Goal: Information Seeking & Learning: Learn about a topic

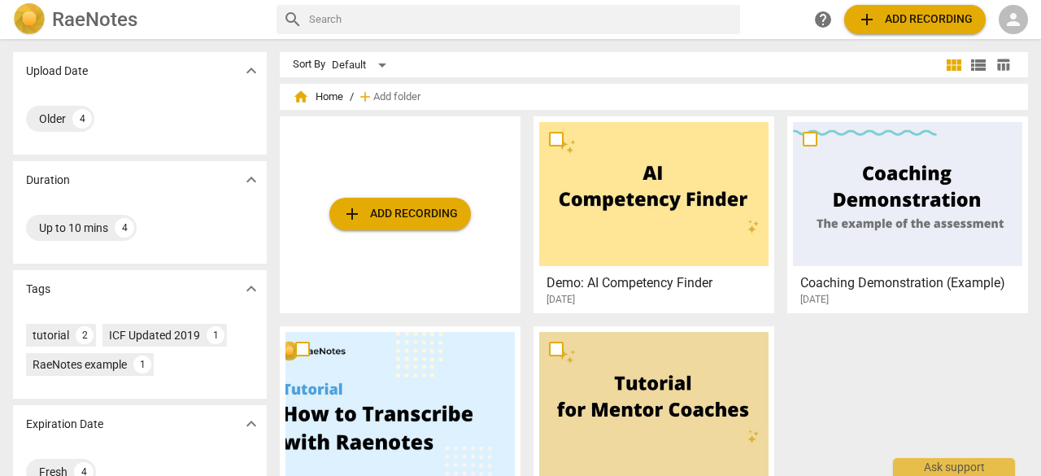
click at [1019, 22] on span "person" at bounding box center [1014, 20] width 20 height 20
click at [1011, 27] on li "Login" at bounding box center [1000, 39] width 59 height 39
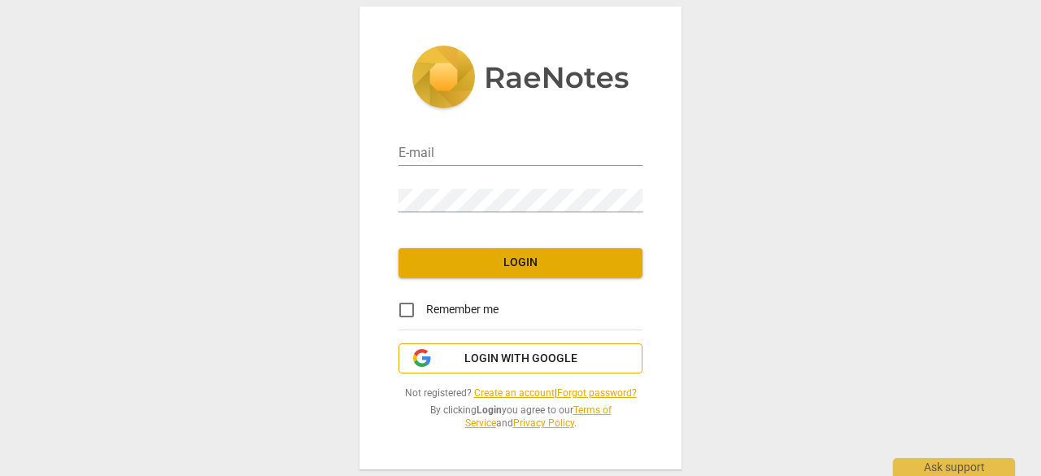
click at [508, 356] on span "Login with Google" at bounding box center [521, 359] width 113 height 16
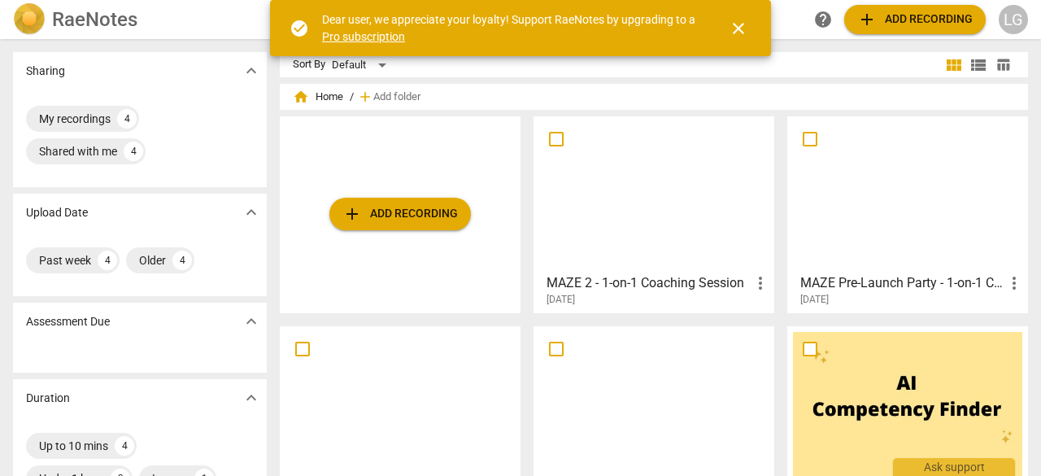
click at [612, 287] on h3 "MAZE 2 - 1-on-1 Coaching Session" at bounding box center [649, 283] width 204 height 20
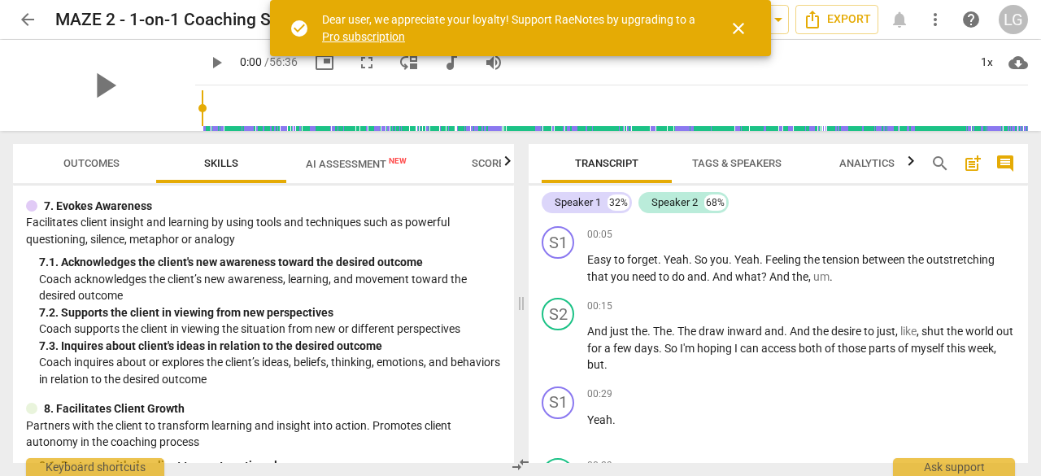
scroll to position [976, 0]
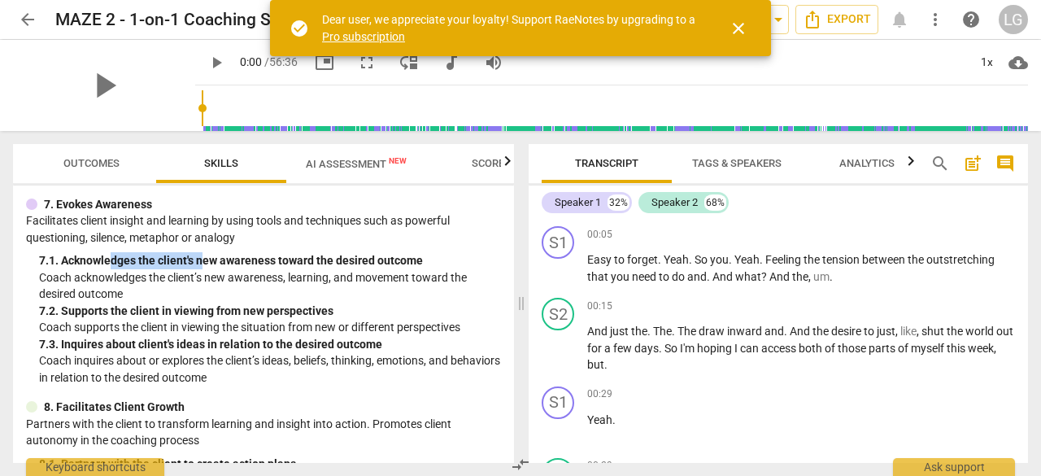
drag, startPoint x: 111, startPoint y: 295, endPoint x: 203, endPoint y: 294, distance: 92.8
click at [203, 269] on div "7. 1. Acknowledges the client's new awareness toward the desired outcome" at bounding box center [270, 260] width 462 height 17
click at [306, 269] on div "7. 1. Acknowledges the client's new awareness toward the desired outcome" at bounding box center [270, 260] width 462 height 17
drag, startPoint x: 60, startPoint y: 398, endPoint x: 116, endPoint y: 389, distance: 56.0
click at [116, 386] on p "Coach inquires about or explores the client’s ideas, beliefs, thinking, emotion…" at bounding box center [270, 368] width 462 height 33
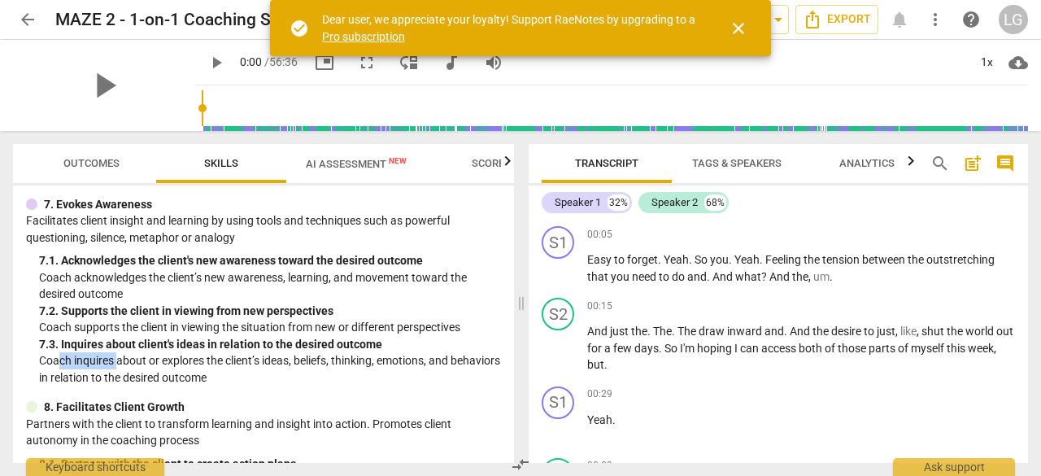
click at [97, 386] on p "Coach inquires about or explores the client’s ideas, beliefs, thinking, emotion…" at bounding box center [270, 368] width 462 height 33
drag, startPoint x: 61, startPoint y: 395, endPoint x: 136, endPoint y: 392, distance: 74.9
click at [91, 386] on p "Coach inquires about or explores the client’s ideas, beliefs, thinking, emotion…" at bounding box center [270, 368] width 462 height 33
drag, startPoint x: 109, startPoint y: 382, endPoint x: 252, endPoint y: 371, distance: 143.6
click at [252, 353] on div "7. 3. Inquires about client's ideas in relation to the desired outcome" at bounding box center [270, 344] width 462 height 17
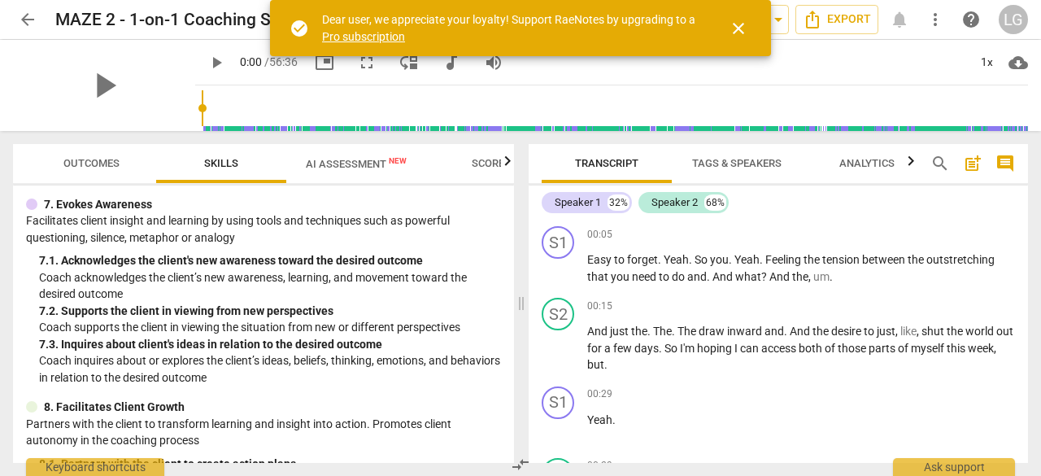
click at [281, 353] on div "7. 3. Inquires about client's ideas in relation to the desired outcome" at bounding box center [270, 344] width 462 height 17
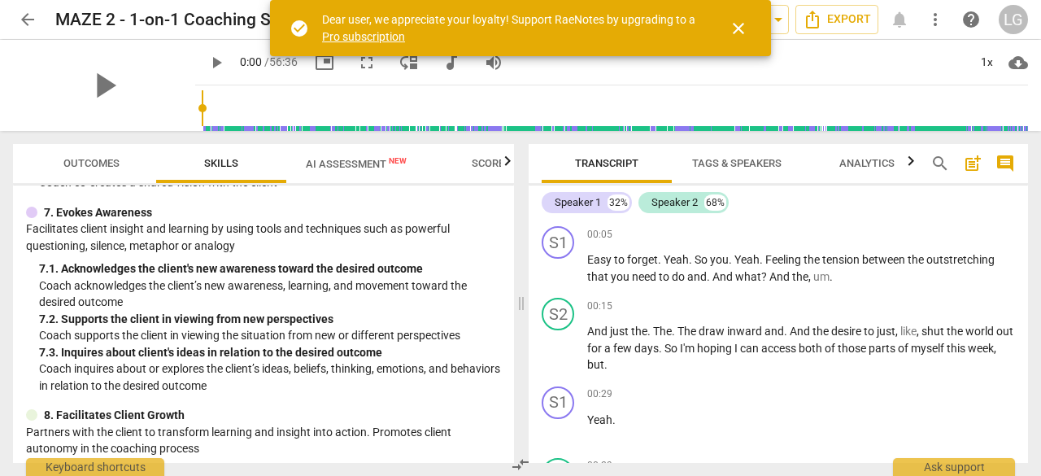
scroll to position [1115, 0]
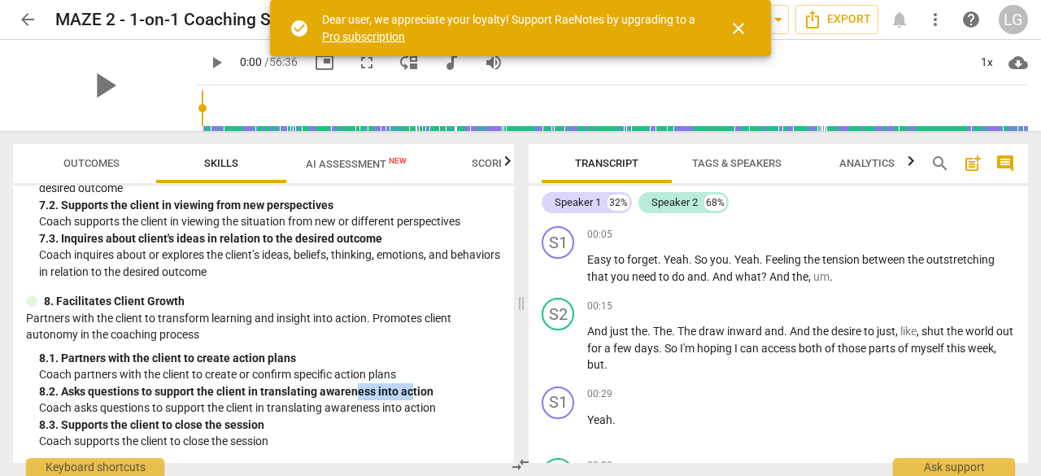
drag, startPoint x: 359, startPoint y: 392, endPoint x: 409, endPoint y: 390, distance: 50.5
click at [409, 390] on div "8. 2. Asks questions to support the client in translating awareness into action" at bounding box center [270, 391] width 462 height 17
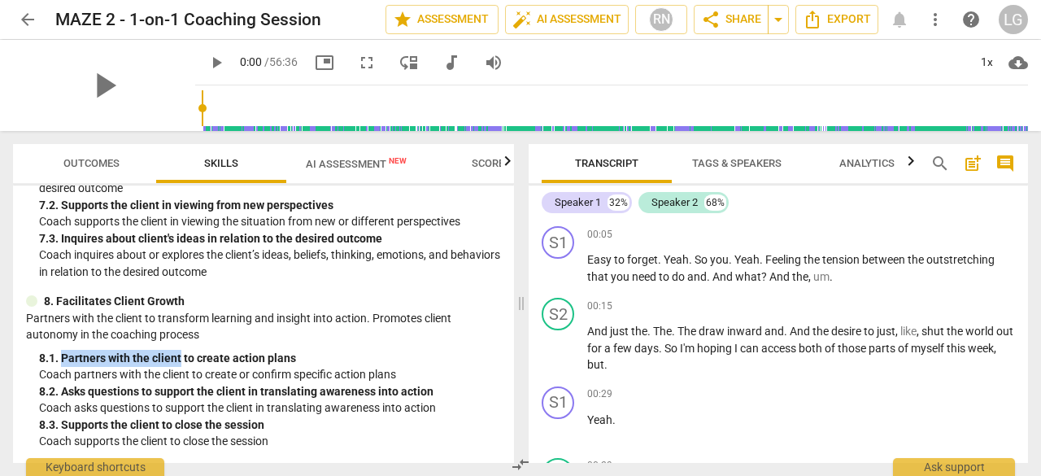
drag, startPoint x: 63, startPoint y: 360, endPoint x: 181, endPoint y: 353, distance: 118.1
click at [181, 353] on div "8. 1. Partners with the client to create action plans" at bounding box center [270, 358] width 462 height 17
click at [181, 357] on div "8. 1. Partners with the client to create action plans" at bounding box center [270, 358] width 462 height 17
drag, startPoint x: 247, startPoint y: 364, endPoint x: 281, endPoint y: 363, distance: 34.2
click at [281, 363] on div "8. 1. Partners with the client to create action plans" at bounding box center [270, 358] width 462 height 17
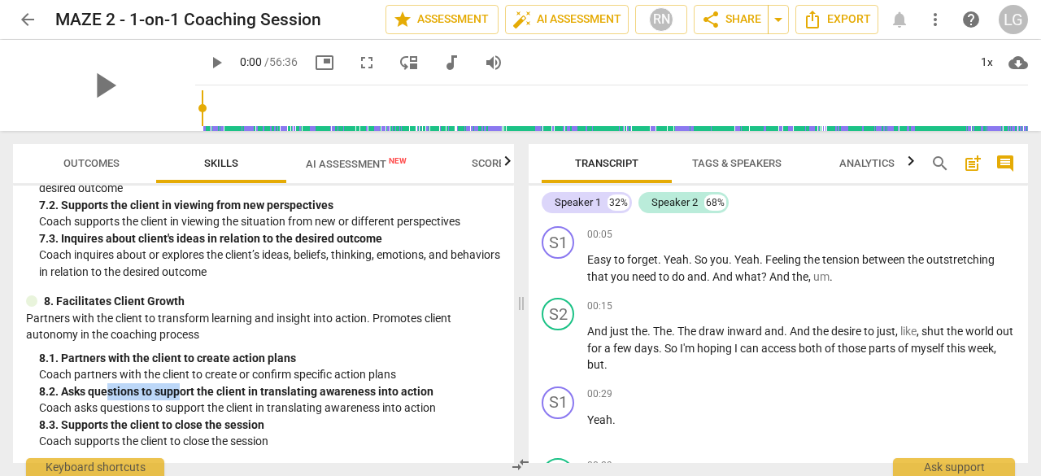
drag, startPoint x: 107, startPoint y: 391, endPoint x: 181, endPoint y: 395, distance: 74.1
click at [181, 395] on div "8. 2. Asks questions to support the client in translating awareness into action" at bounding box center [270, 391] width 462 height 17
drag, startPoint x: 306, startPoint y: 392, endPoint x: 378, endPoint y: 393, distance: 72.4
click at [378, 393] on div "8. 2. Asks questions to support the client in translating awareness into action" at bounding box center [270, 391] width 462 height 17
click at [86, 425] on div "8. 3. Supports the client to close the session" at bounding box center [270, 425] width 462 height 17
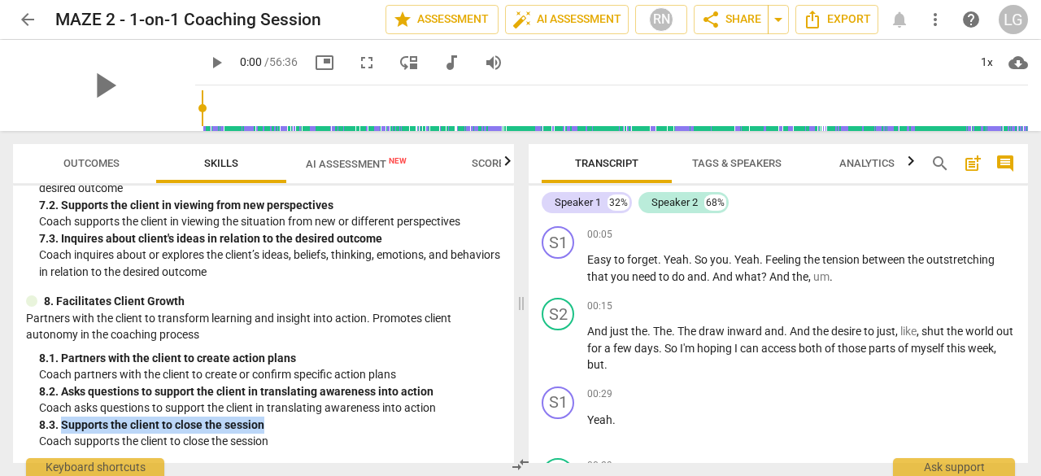
drag, startPoint x: 86, startPoint y: 425, endPoint x: 293, endPoint y: 419, distance: 206.8
click at [242, 424] on div "8. 3. Supports the client to close the session" at bounding box center [270, 425] width 462 height 17
click at [293, 419] on div "8. 3. Supports the client to close the session" at bounding box center [270, 425] width 462 height 17
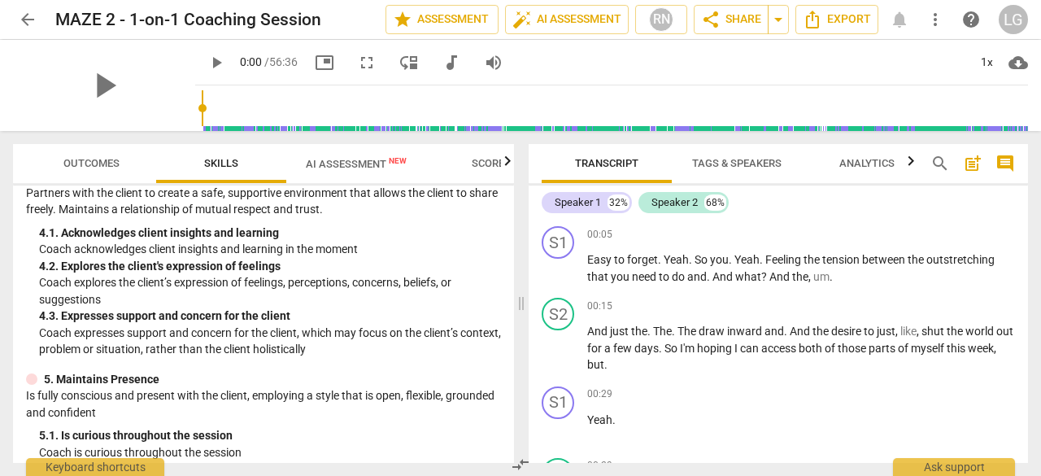
scroll to position [488, 0]
